Goal: Task Accomplishment & Management: Complete application form

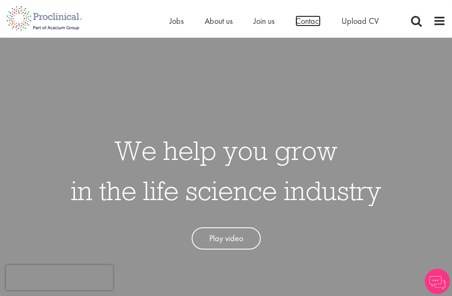
click at [306, 26] on span "Contact" at bounding box center [308, 20] width 25 height 11
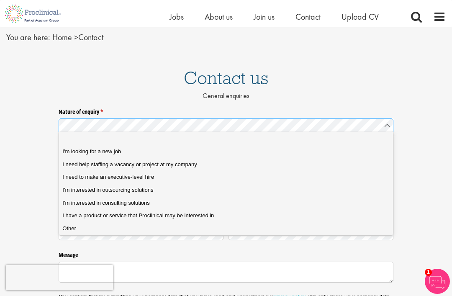
scroll to position [29, 0]
click at [111, 152] on span "I'm looking for a new job" at bounding box center [91, 152] width 59 height 8
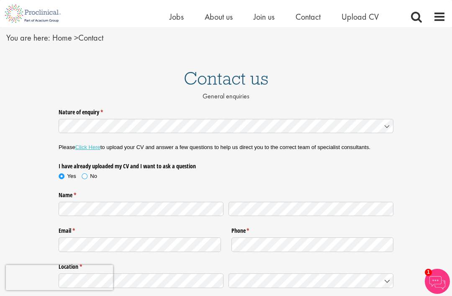
click at [85, 172] on label "No" at bounding box center [89, 176] width 15 height 8
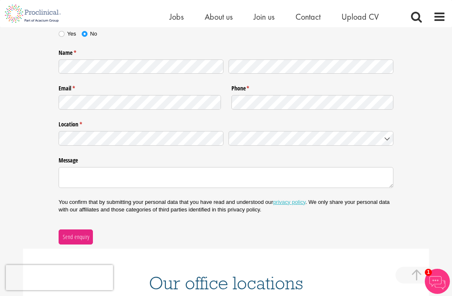
scroll to position [170, 0]
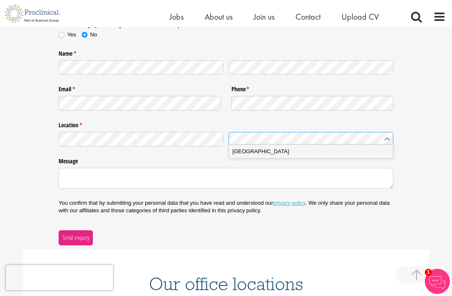
click at [348, 149] on div "Germany" at bounding box center [310, 151] width 157 height 8
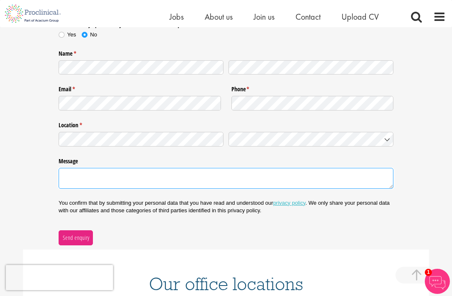
click at [321, 175] on textarea "Message" at bounding box center [226, 178] width 335 height 21
type textarea "g"
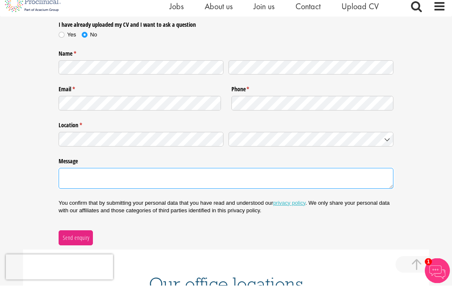
scroll to position [160, 0]
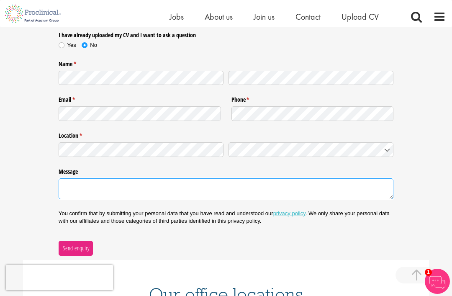
click at [189, 190] on textarea "Message" at bounding box center [226, 188] width 335 height 21
paste textarea "I am a South African–trained dentist currently transitioning into clinical rese…"
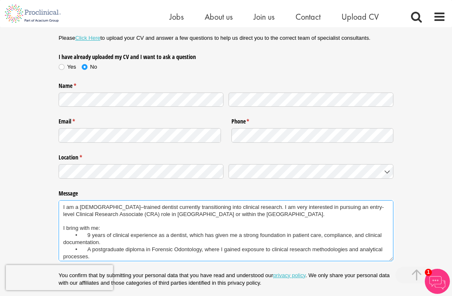
scroll to position [138, 0]
click at [62, 246] on textarea "I am a South African–trained dentist currently transitioning into clinical rese…" at bounding box center [226, 230] width 335 height 61
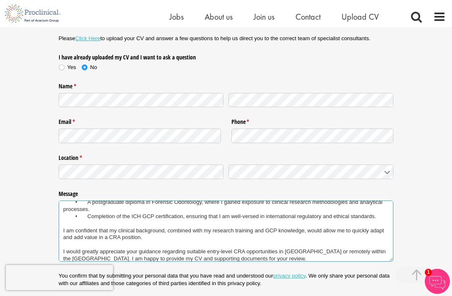
scroll to position [47, 0]
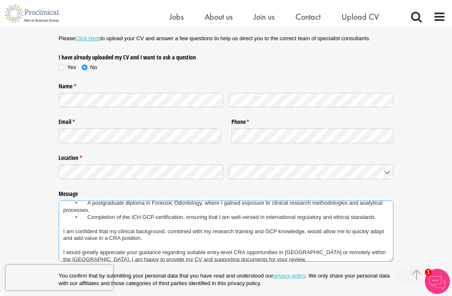
click at [357, 253] on textarea "I am a South African–trained dentist currently transitioning into clinical rese…" at bounding box center [226, 230] width 335 height 61
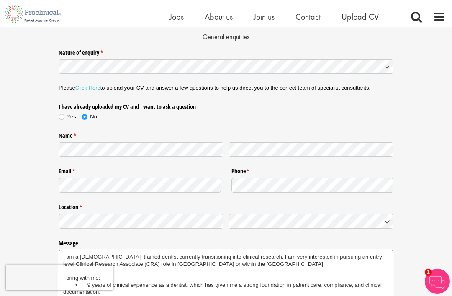
scroll to position [0, 0]
click at [341, 265] on textarea "I am a South African–trained dentist currently transitioning into clinical rese…" at bounding box center [226, 280] width 335 height 61
click at [331, 260] on textarea "I am a South African–trained dentist currently transitioning into clinical rese…" at bounding box center [226, 280] width 335 height 61
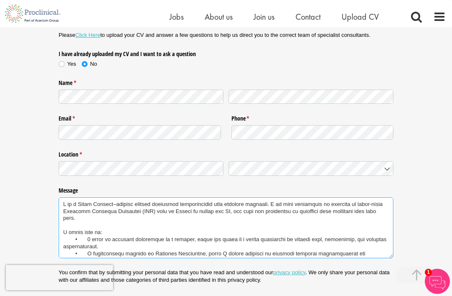
click at [211, 210] on textarea "Message" at bounding box center [226, 227] width 335 height 61
click at [210, 210] on textarea "Message" at bounding box center [226, 227] width 335 height 61
click at [376, 211] on textarea "Message" at bounding box center [226, 227] width 335 height 61
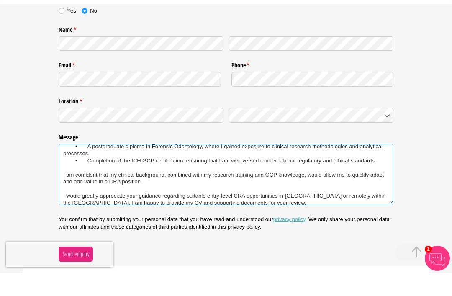
scroll to position [180, 0]
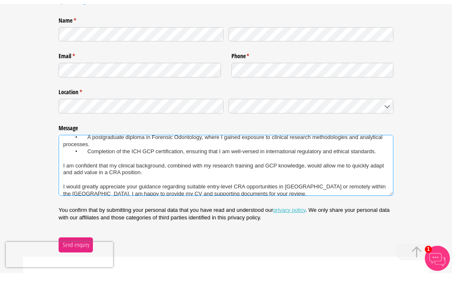
type textarea "I am a South African–trained dentist currently transitioning into clinical rese…"
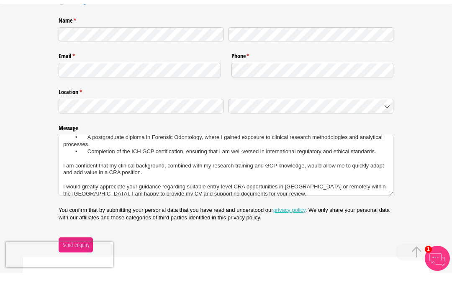
click at [65, 263] on span "Send enquiry" at bounding box center [75, 267] width 27 height 9
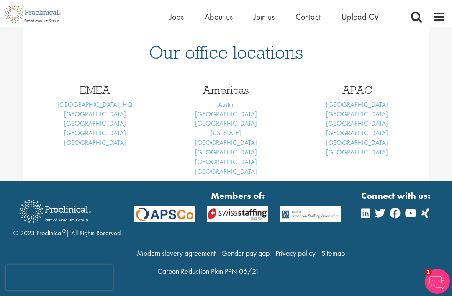
scroll to position [90, 0]
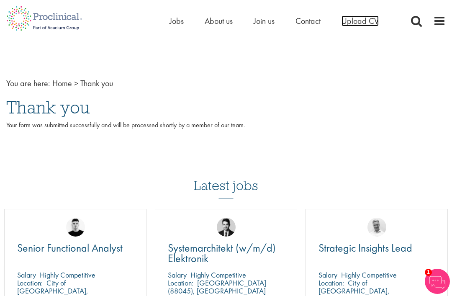
click at [364, 21] on span "Upload CV" at bounding box center [360, 20] width 37 height 11
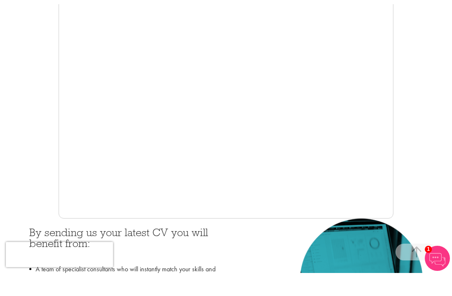
scroll to position [205, 0]
